Goal: Information Seeking & Learning: Learn about a topic

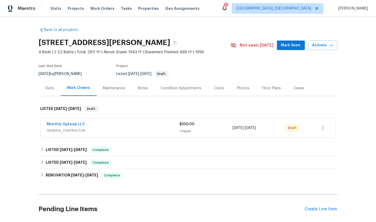
click at [100, 128] on span "GENERAL_CONTRACTOR" at bounding box center [113, 130] width 133 height 5
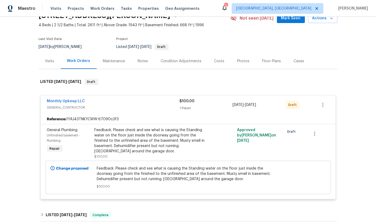
scroll to position [30, 0]
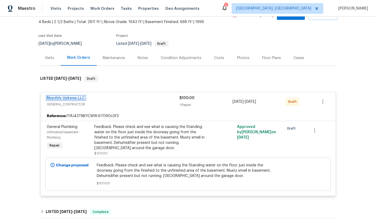
click at [74, 96] on link "Monthly Upkeep LLC" at bounding box center [66, 98] width 38 height 4
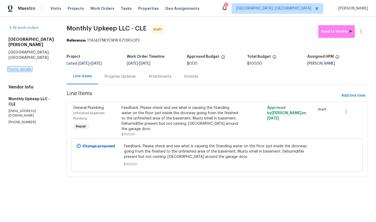
click at [20, 67] on link "Home details" at bounding box center [19, 69] width 23 height 4
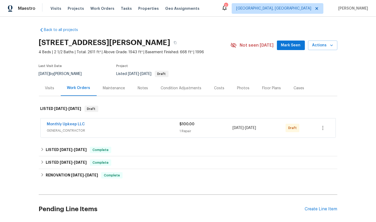
click at [75, 119] on div "Monthly Upkeep LLC GENERAL_CONTRACTOR $100.00 1 Repair [DATE] - [DATE] Draft" at bounding box center [188, 127] width 295 height 19
click at [76, 122] on link "Monthly Upkeep LLC" at bounding box center [66, 124] width 38 height 4
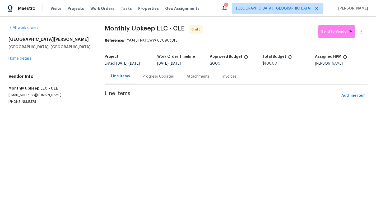
click at [187, 76] on div "Attachments" at bounding box center [198, 76] width 23 height 5
click at [157, 79] on div "Progress Updates" at bounding box center [157, 76] width 44 height 16
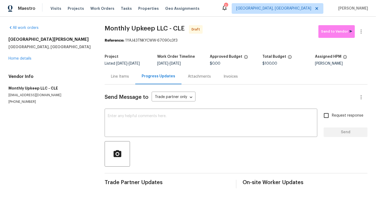
click at [114, 71] on div "Line Items" at bounding box center [120, 76] width 31 height 16
